Goal: Transaction & Acquisition: Book appointment/travel/reservation

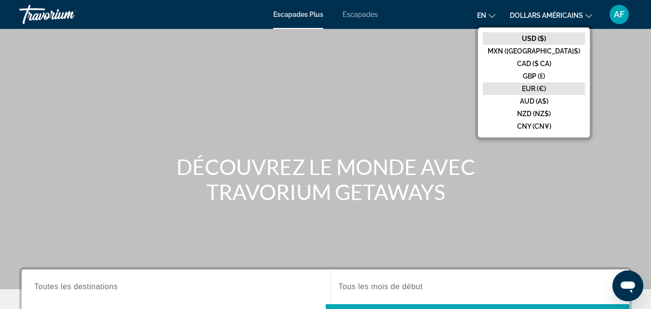
click at [546, 85] on font "EUR (€)" at bounding box center [534, 89] width 24 height 8
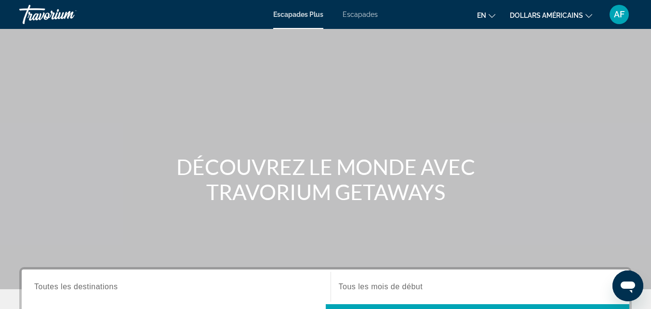
click at [493, 14] on icon "Changer de langue" at bounding box center [492, 16] width 7 height 7
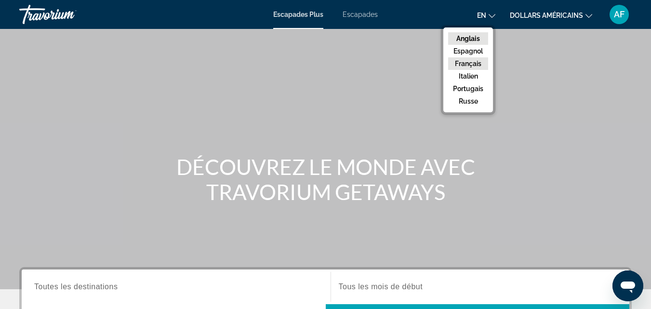
click at [479, 61] on font "Français" at bounding box center [468, 64] width 27 height 8
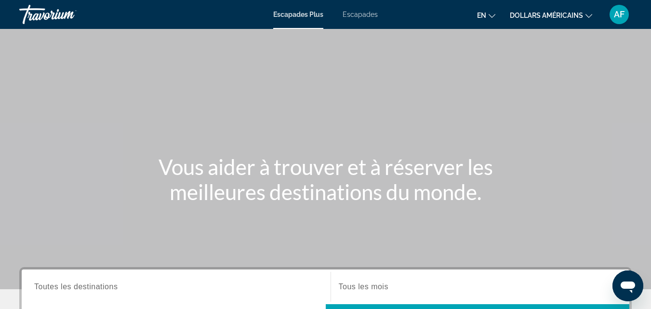
click at [623, 19] on font "AF" at bounding box center [619, 14] width 11 height 10
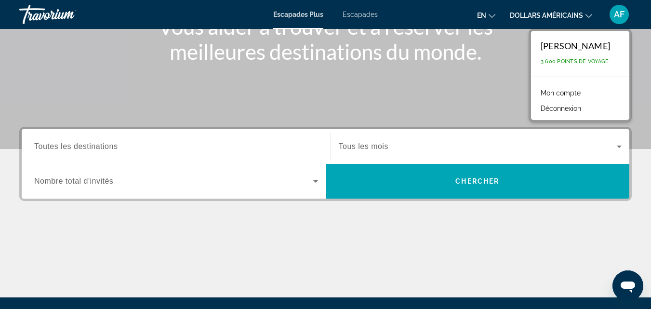
scroll to position [200, 0]
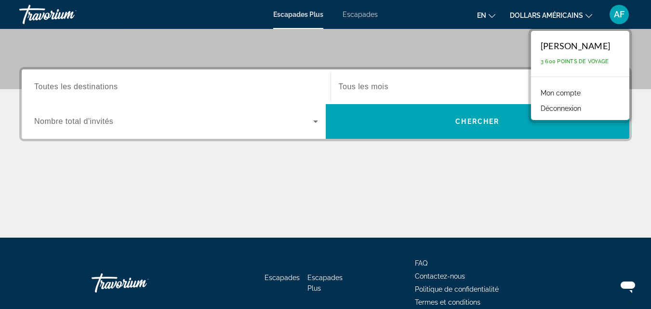
click at [620, 16] on font "AF" at bounding box center [619, 14] width 11 height 10
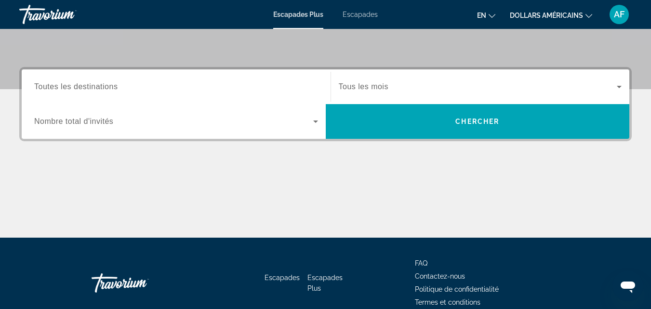
click at [610, 93] on div "Widget de recherche" at bounding box center [480, 86] width 283 height 27
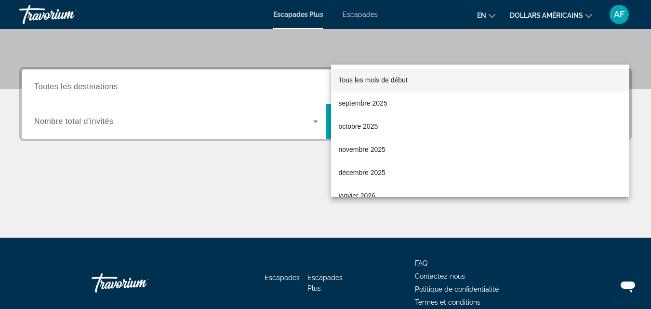
scroll to position [236, 0]
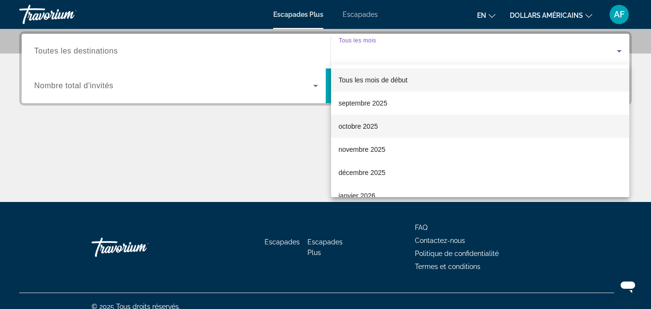
click at [583, 120] on mat-option "octobre 2025" at bounding box center [480, 126] width 299 height 23
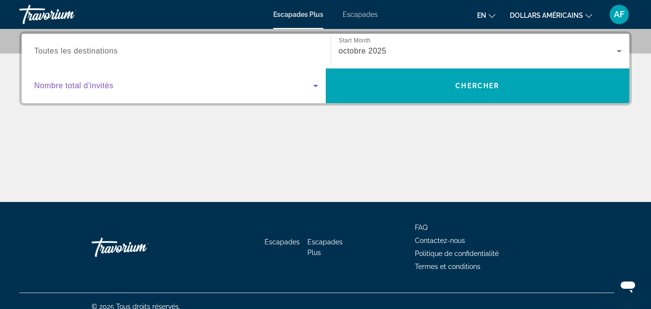
click at [314, 86] on icon "Widget de recherche" at bounding box center [315, 86] width 5 height 2
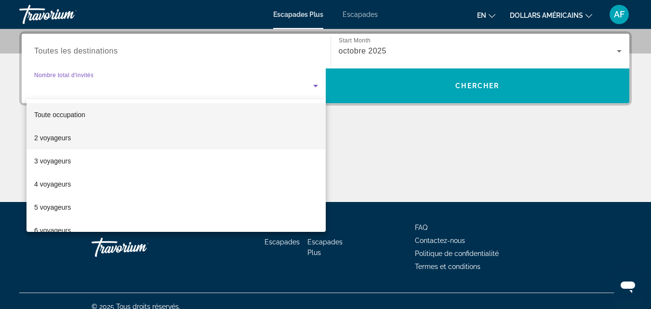
click at [268, 134] on mat-option "2 voyageurs" at bounding box center [176, 137] width 299 height 23
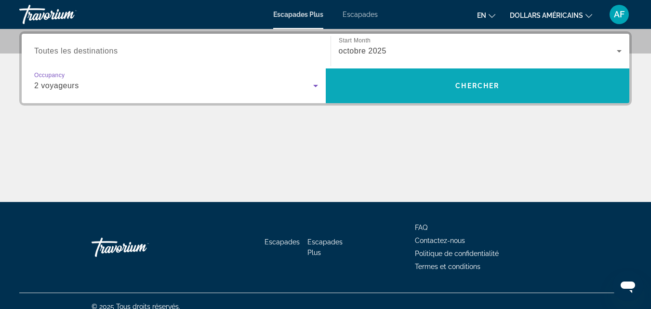
click at [405, 88] on span "Widget de recherche" at bounding box center [478, 85] width 304 height 23
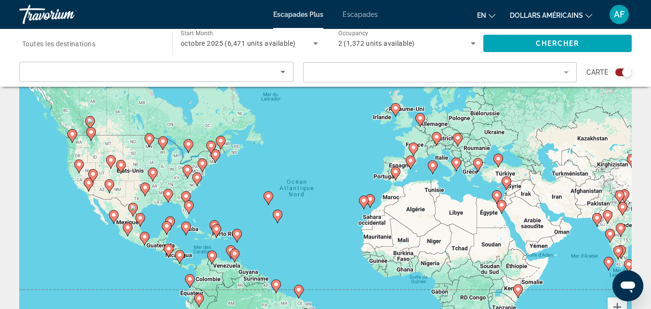
scroll to position [35, 0]
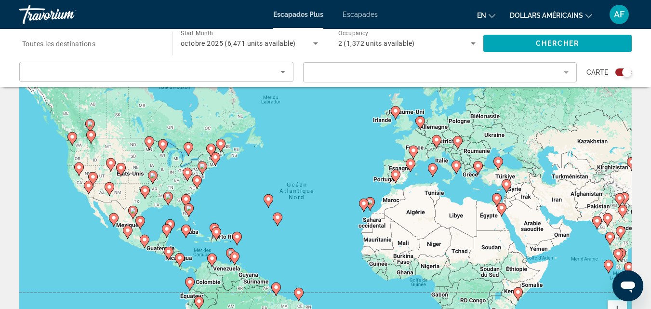
click at [285, 73] on icon "Sort by" at bounding box center [283, 72] width 12 height 12
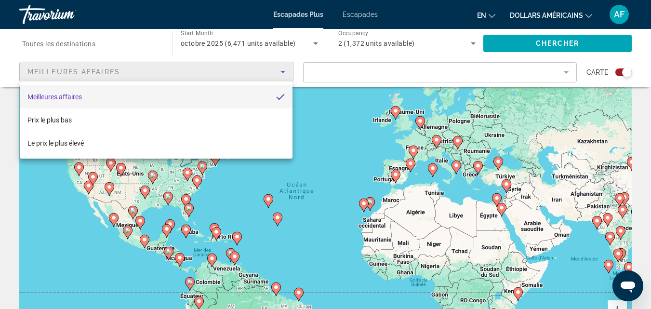
click at [285, 73] on div at bounding box center [325, 154] width 651 height 309
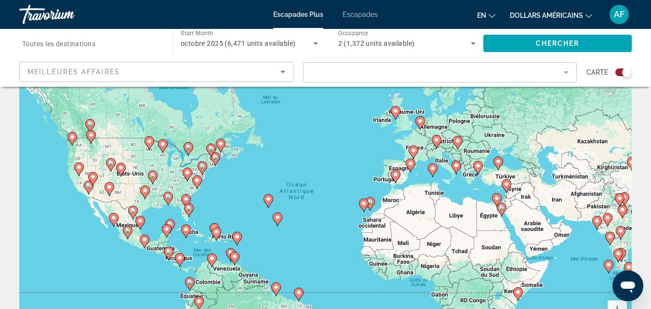
click at [569, 74] on mat-form-field "Filter" at bounding box center [440, 72] width 274 height 20
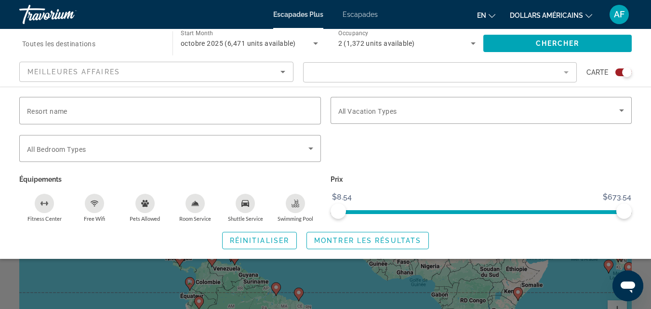
click at [569, 74] on mat-form-field "Filter" at bounding box center [440, 72] width 274 height 20
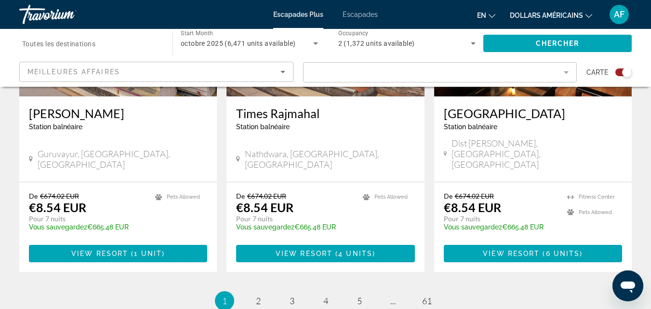
scroll to position [1520, 0]
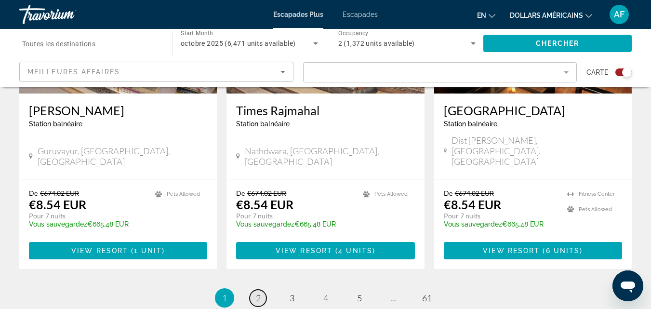
click at [261, 290] on link "page 2" at bounding box center [258, 298] width 17 height 17
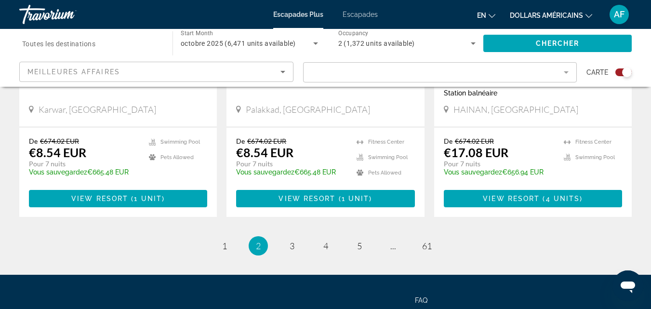
scroll to position [1592, 0]
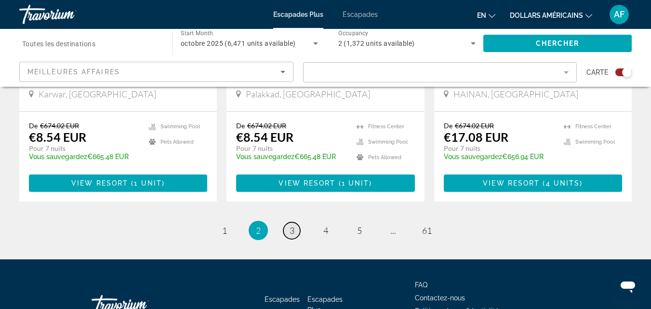
click at [297, 222] on link "page 3" at bounding box center [291, 230] width 17 height 17
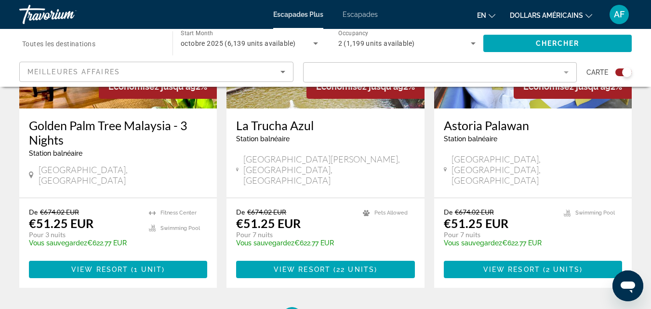
scroll to position [1561, 0]
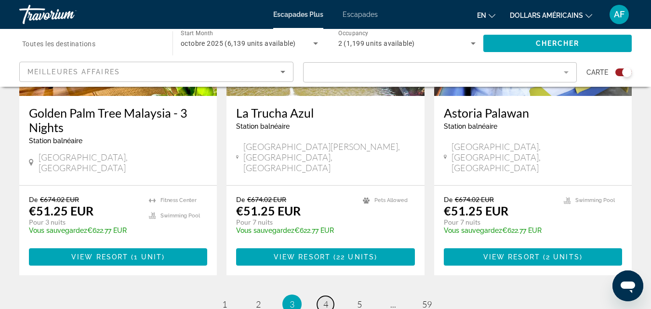
click at [326, 299] on span "4" at bounding box center [325, 304] width 5 height 11
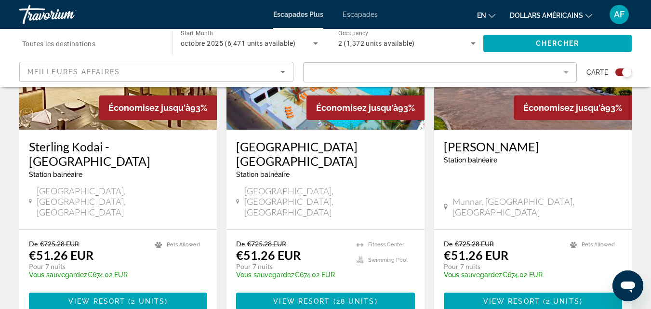
scroll to position [1541, 0]
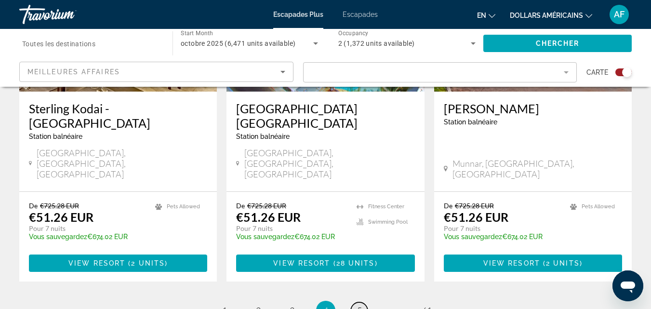
click at [364, 302] on link "page 5" at bounding box center [359, 310] width 17 height 17
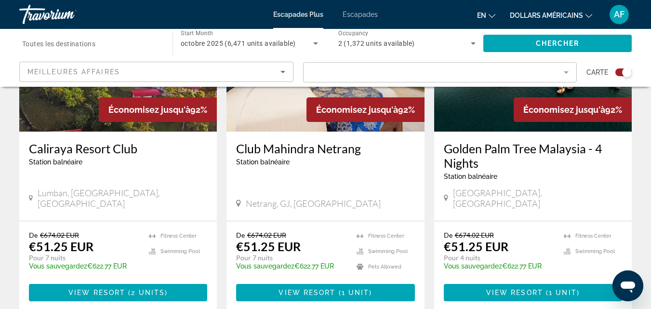
scroll to position [1537, 0]
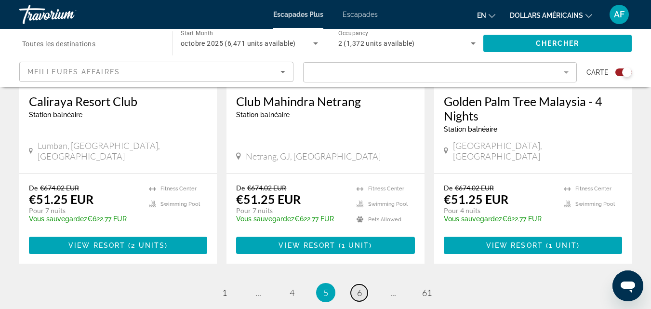
click at [362, 287] on span "6" at bounding box center [359, 292] width 5 height 11
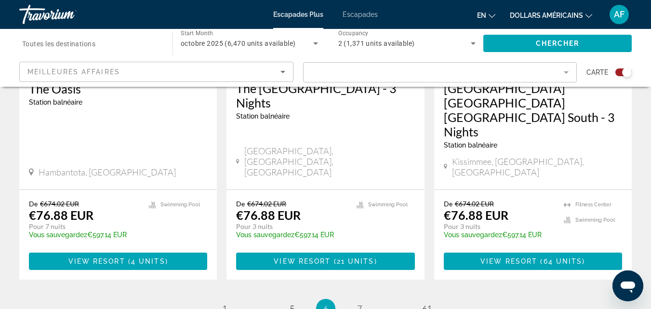
scroll to position [1578, 0]
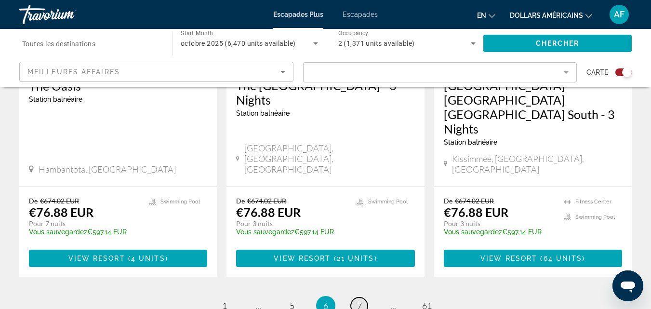
click at [361, 297] on link "page 7" at bounding box center [359, 305] width 17 height 17
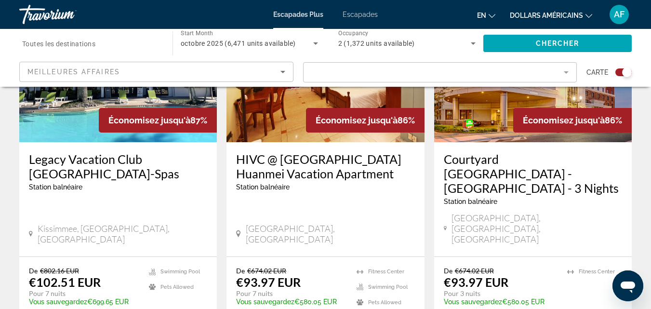
scroll to position [1552, 0]
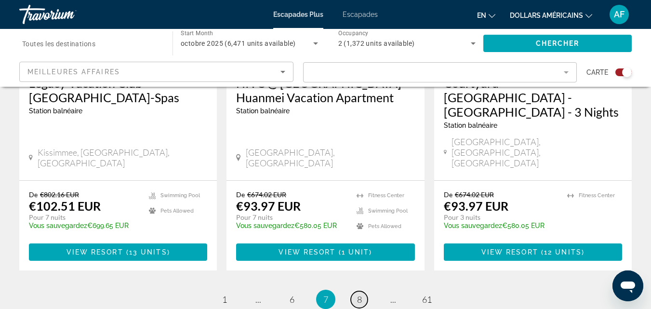
click at [365, 291] on link "page 8" at bounding box center [359, 299] width 17 height 17
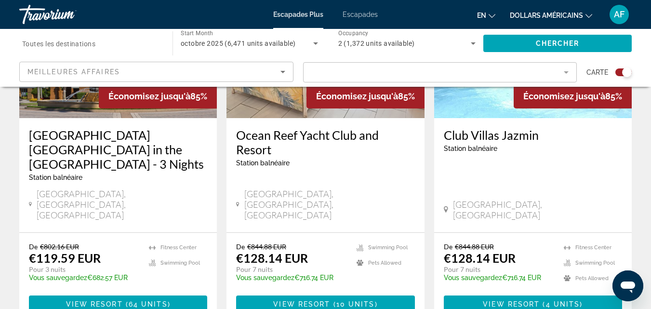
scroll to position [1539, 0]
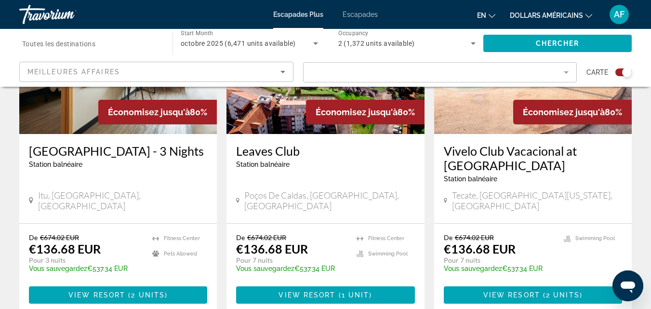
scroll to position [1537, 0]
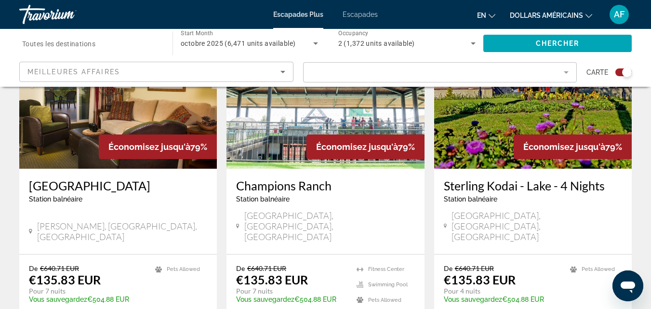
scroll to position [1499, 0]
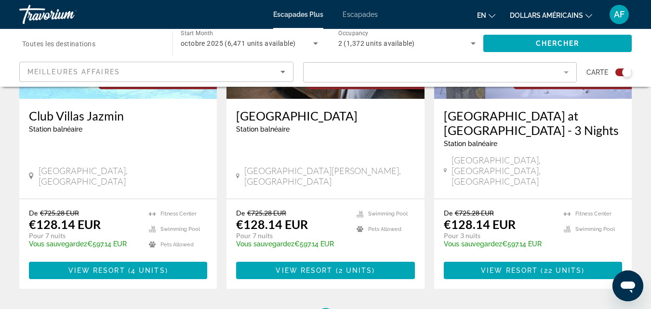
scroll to position [1558, 0]
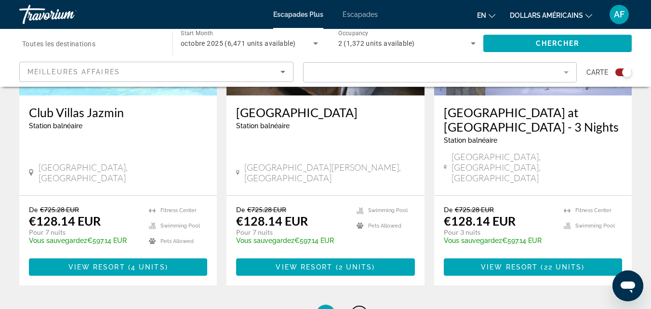
click at [358, 309] on span "12" at bounding box center [360, 314] width 10 height 11
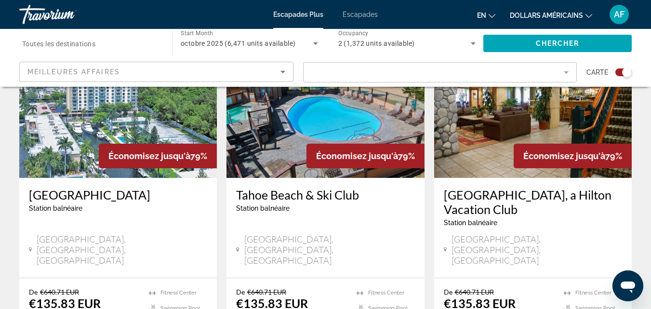
scroll to position [1496, 0]
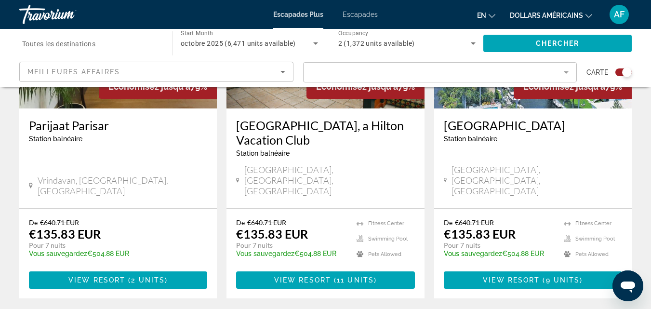
scroll to position [1565, 0]
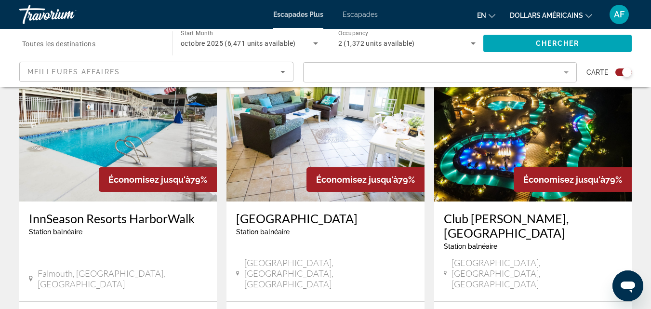
scroll to position [1531, 0]
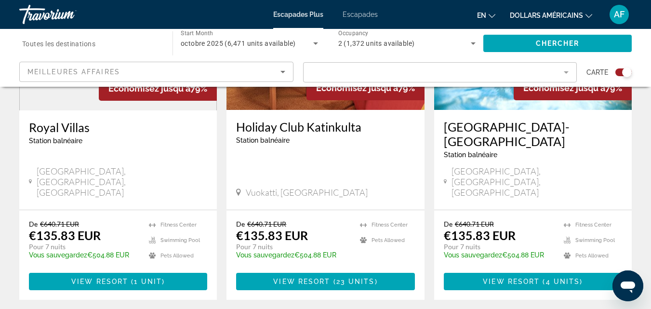
scroll to position [1572, 0]
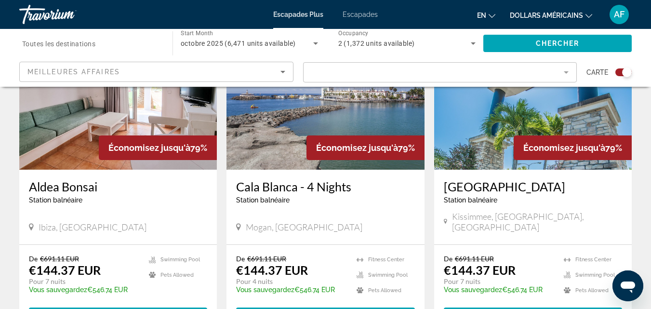
scroll to position [1512, 0]
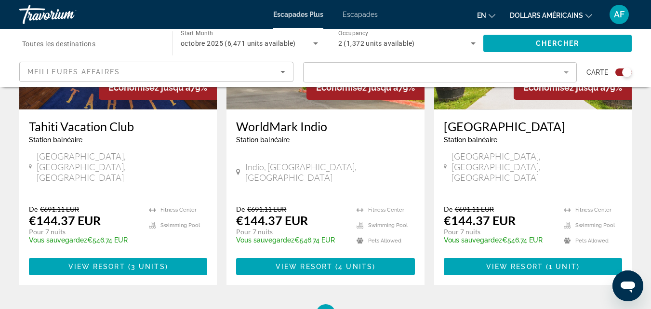
scroll to position [1529, 0]
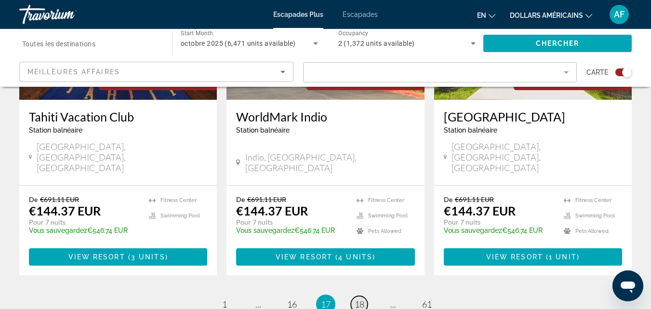
click at [360, 299] on span "18" at bounding box center [360, 304] width 10 height 11
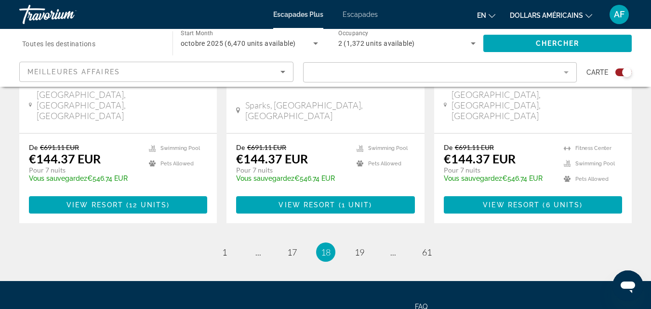
scroll to position [1595, 0]
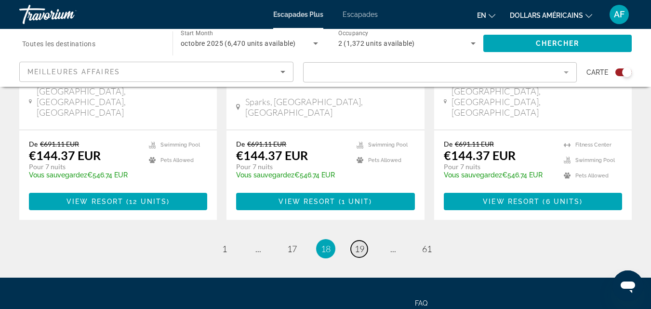
click at [356, 243] on span "19" at bounding box center [360, 248] width 10 height 11
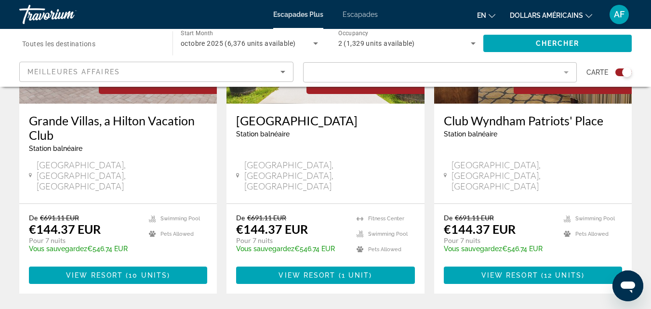
scroll to position [1591, 0]
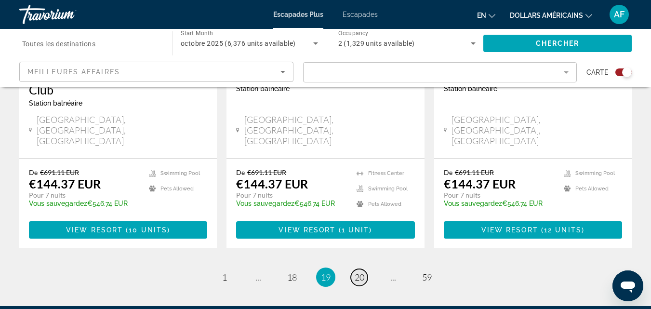
click at [362, 272] on span "20" at bounding box center [360, 277] width 10 height 11
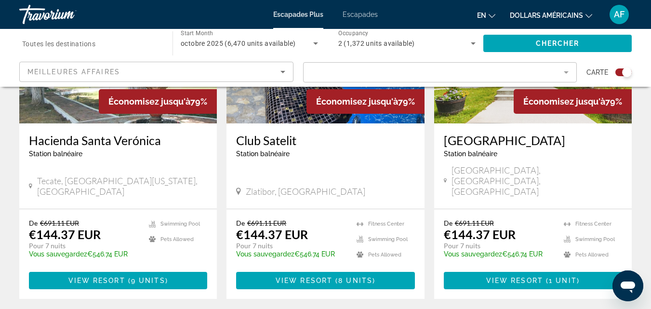
scroll to position [1573, 0]
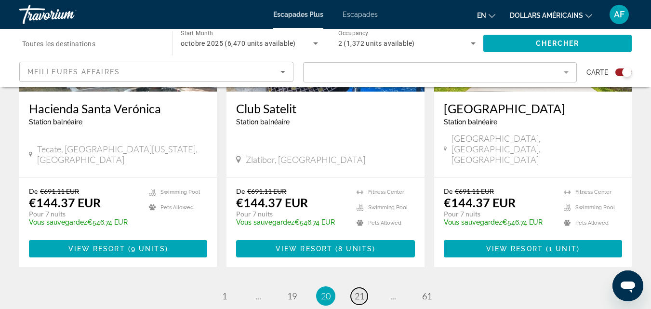
click at [359, 291] on span "21" at bounding box center [360, 296] width 10 height 11
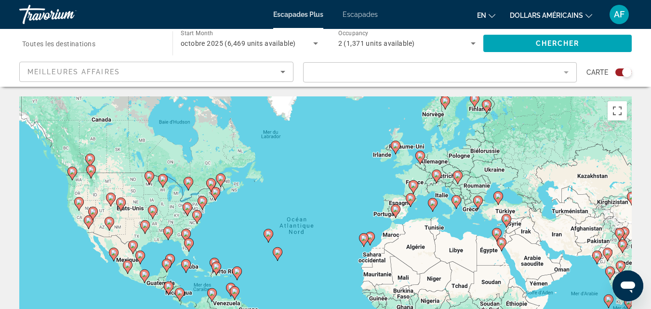
click at [411, 198] on image "Contenu principal" at bounding box center [411, 198] width 6 height 6
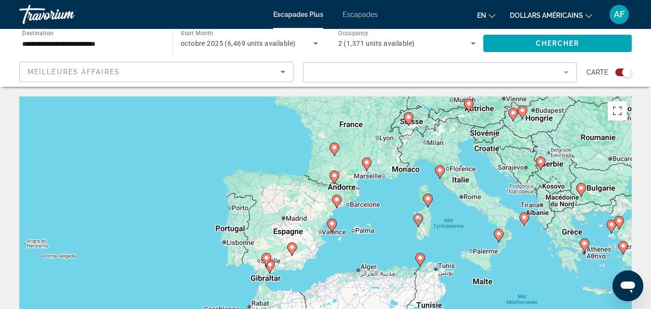
click at [336, 200] on image "Contenu principal" at bounding box center [337, 200] width 6 height 6
type input "**********"
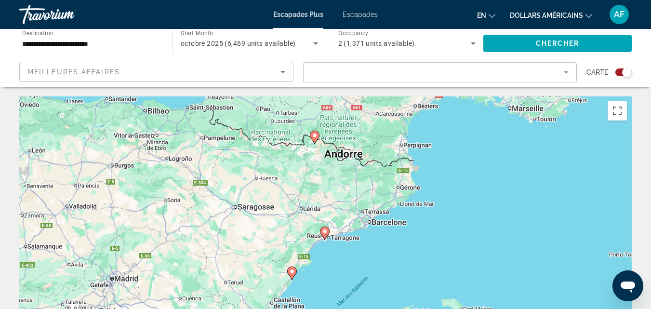
click at [325, 229] on icon "Contenu principal" at bounding box center [324, 233] width 9 height 13
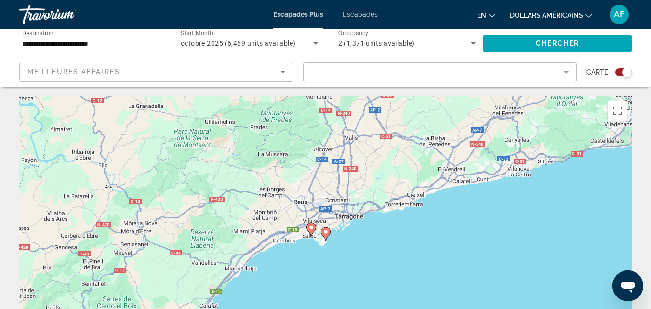
click at [366, 14] on font "Escapades" at bounding box center [360, 15] width 35 height 8
